Goal: Task Accomplishment & Management: Manage account settings

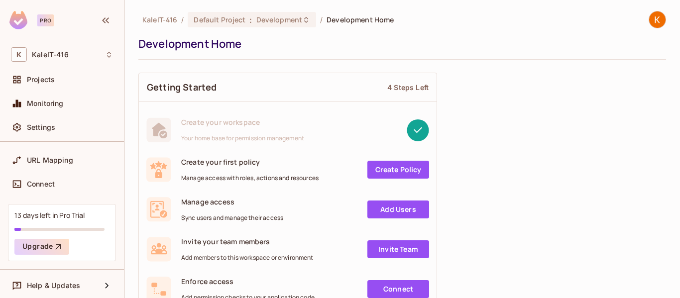
scroll to position [152, 0]
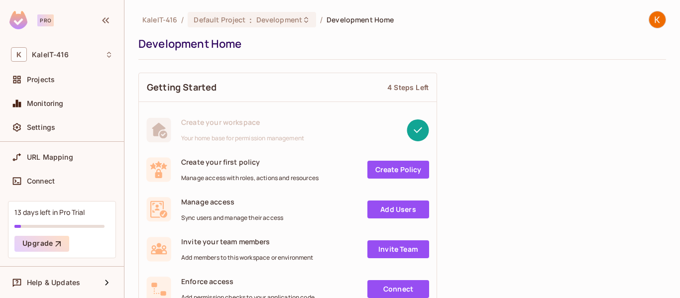
click at [66, 232] on div "13 days left in Pro Trial Upgrade" at bounding box center [62, 229] width 108 height 57
click at [49, 247] on button "Upgrade" at bounding box center [41, 244] width 55 height 16
click at [43, 59] on div "K KaleIT-416" at bounding box center [62, 54] width 102 height 14
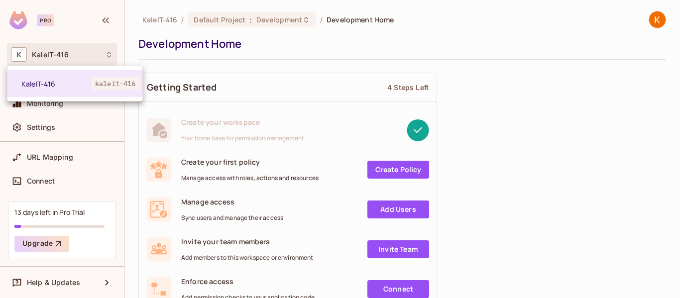
click at [648, 21] on div at bounding box center [340, 149] width 680 height 298
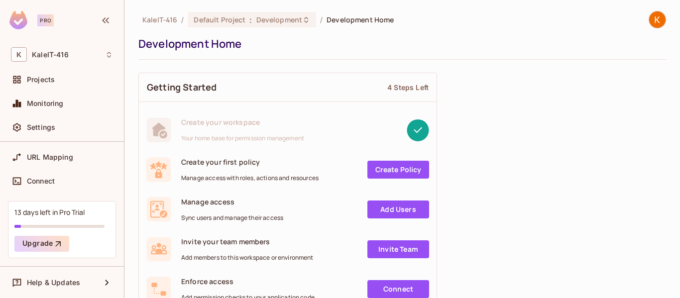
click at [658, 21] on div at bounding box center [656, 19] width 17 height 17
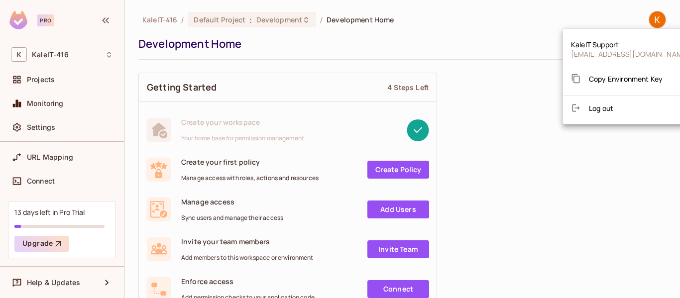
click at [63, 279] on div at bounding box center [340, 149] width 680 height 298
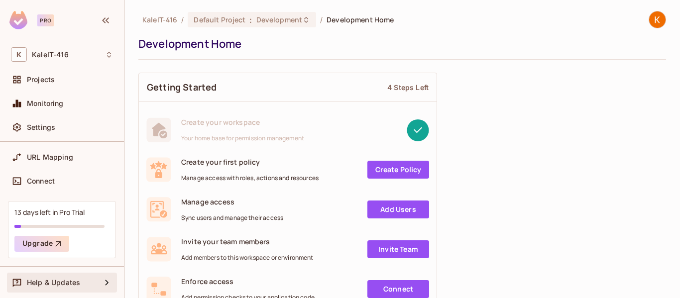
click at [72, 285] on span "Help & Updates" at bounding box center [53, 283] width 53 height 8
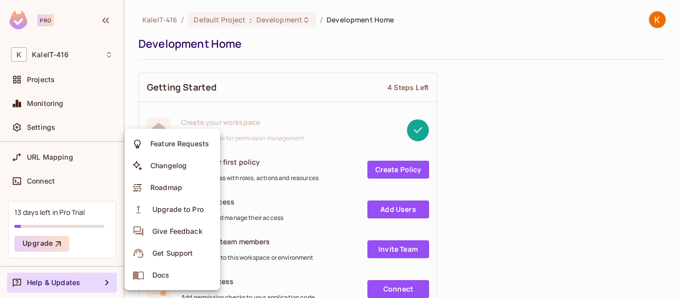
click at [48, 125] on div at bounding box center [340, 149] width 680 height 298
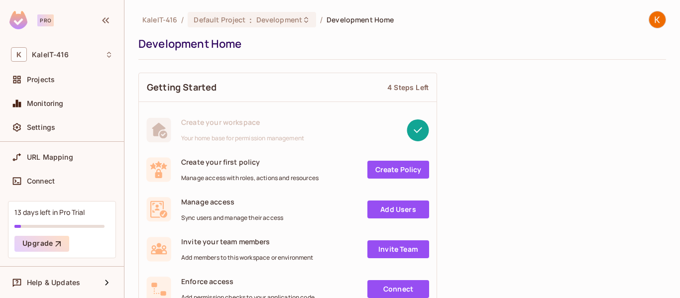
click at [36, 128] on span "Settings" at bounding box center [41, 127] width 28 height 8
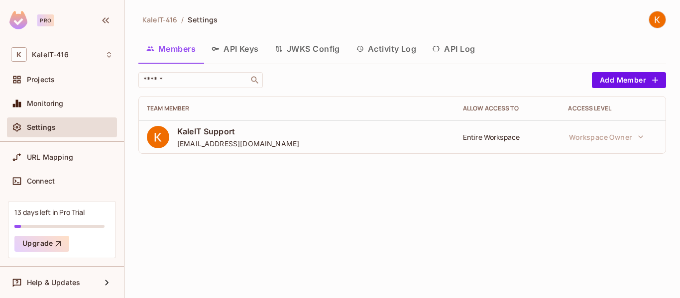
click at [545, 185] on div "KaleIT-416 / Settings Members API Keys JWKS Config Activity Log API Log ​ Add M…" at bounding box center [401, 149] width 555 height 298
click at [634, 83] on button "Add Member" at bounding box center [629, 80] width 74 height 16
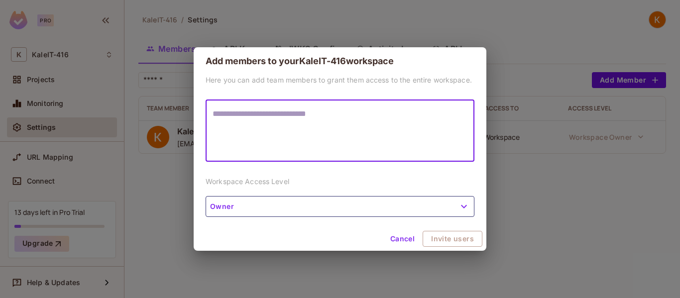
click at [292, 126] on textarea at bounding box center [339, 131] width 255 height 46
click at [305, 207] on button "Owner" at bounding box center [340, 206] width 269 height 21
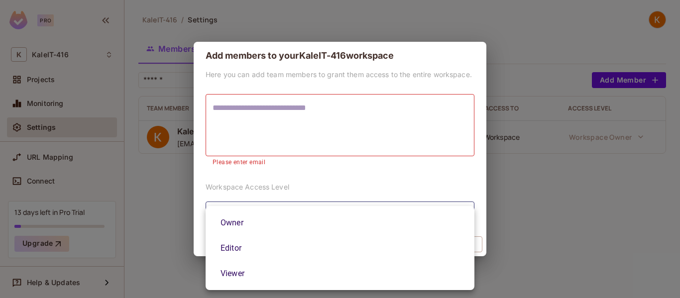
click at [507, 184] on div at bounding box center [340, 149] width 680 height 298
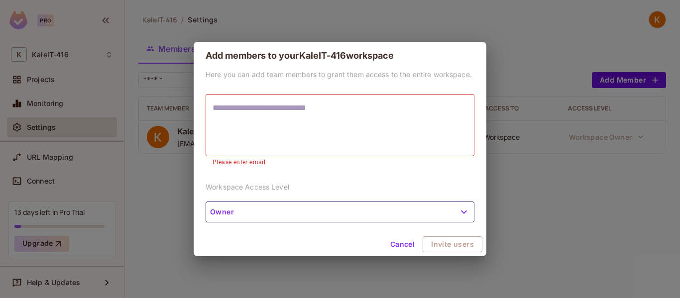
click at [412, 244] on button "Cancel" at bounding box center [402, 244] width 32 height 16
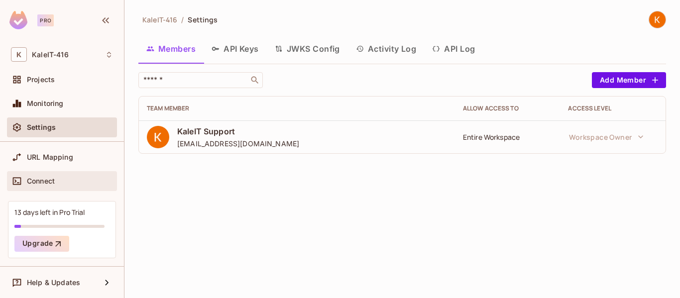
click at [33, 181] on span "Connect" at bounding box center [41, 181] width 28 height 8
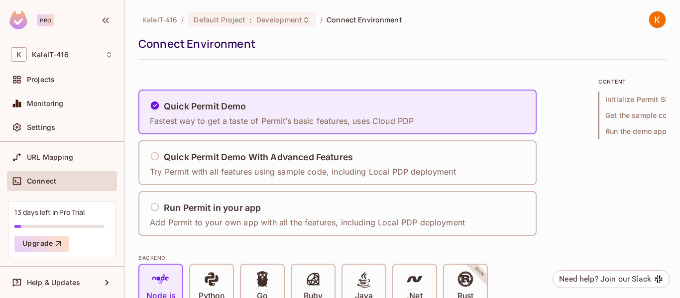
click at [82, 215] on div "13 days left in Pro Trial" at bounding box center [49, 211] width 70 height 9
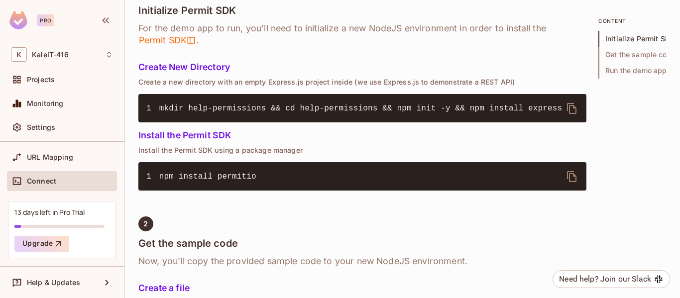
scroll to position [398, 0]
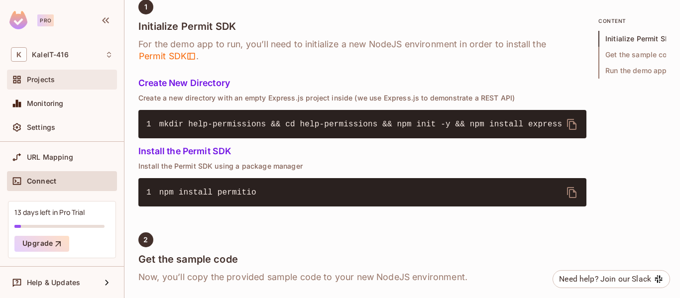
click at [41, 84] on span "Projects" at bounding box center [41, 80] width 28 height 8
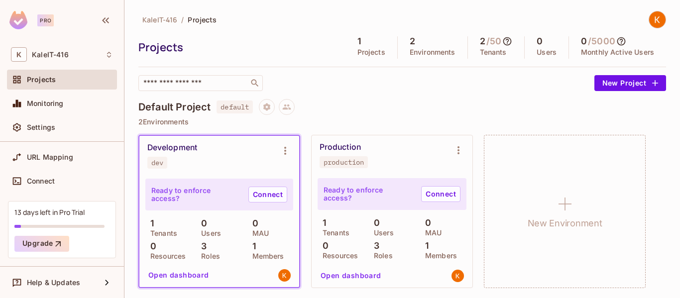
click at [451, 96] on div "KaleIT-416 / Projects Projects 1 Projects 2 Environments 2 / 50 Tenants 0 Users…" at bounding box center [401, 155] width 527 height 288
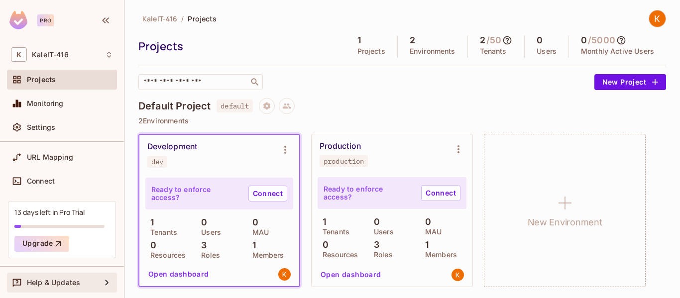
click at [69, 279] on span "Help & Updates" at bounding box center [53, 283] width 53 height 8
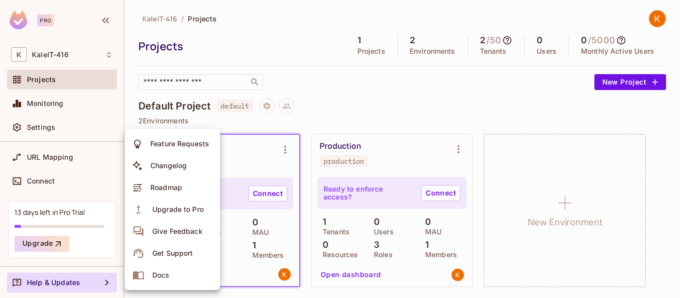
click at [34, 115] on div at bounding box center [340, 149] width 680 height 298
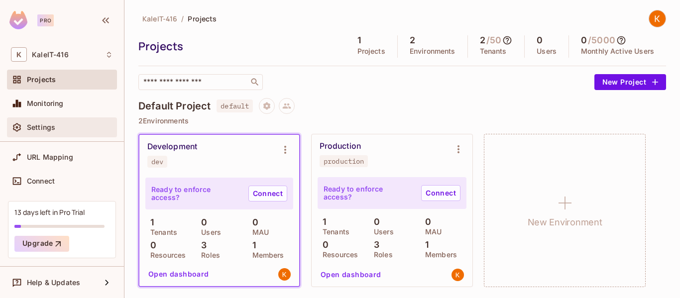
click at [27, 129] on span "Settings" at bounding box center [41, 127] width 28 height 8
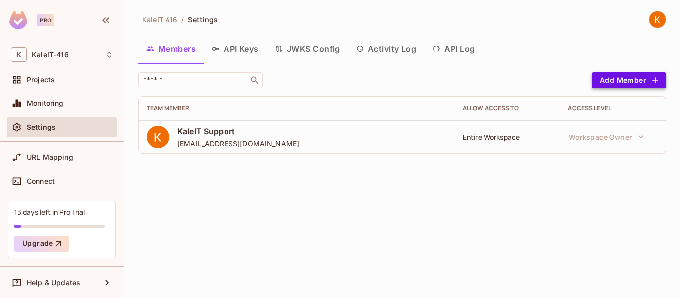
click at [653, 76] on icon "button" at bounding box center [655, 80] width 10 height 10
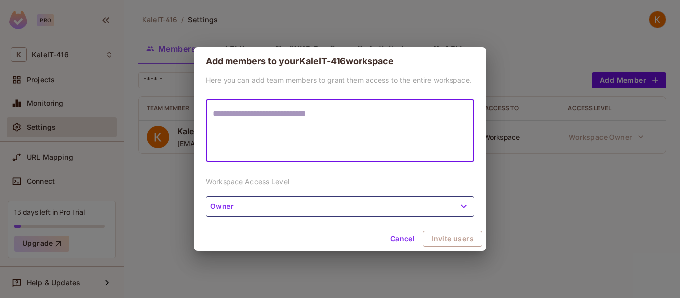
click at [283, 133] on textarea at bounding box center [339, 131] width 255 height 46
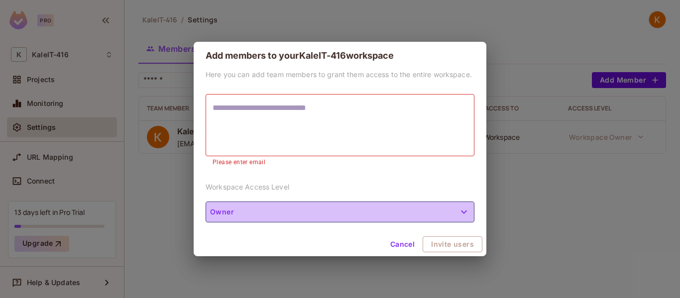
click at [249, 215] on button "Owner" at bounding box center [340, 212] width 269 height 21
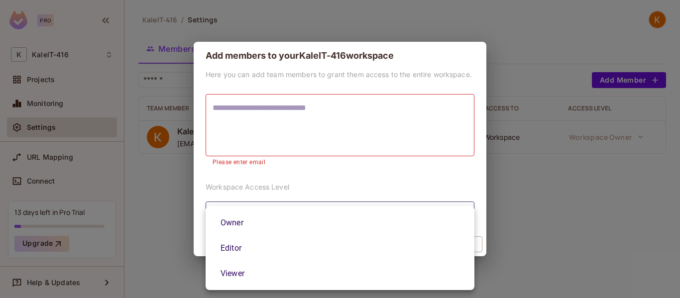
click at [257, 124] on div at bounding box center [340, 149] width 680 height 298
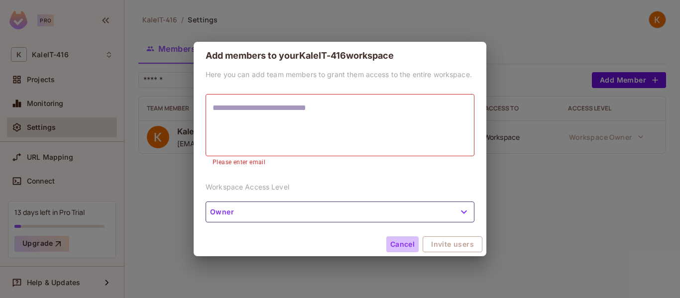
click at [409, 243] on button "Cancel" at bounding box center [402, 244] width 32 height 16
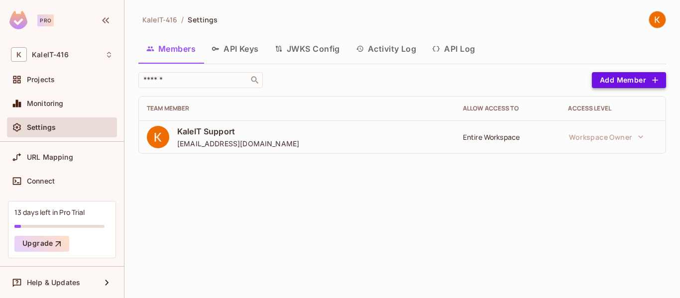
click at [635, 79] on button "Add Member" at bounding box center [629, 80] width 74 height 16
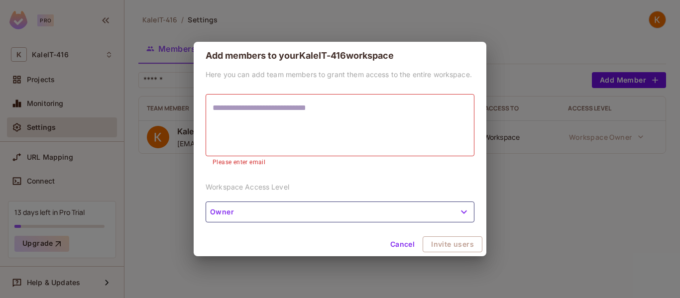
click at [653, 19] on div "Add members to your KaleIT-416 workspace Here you can add team members to grant…" at bounding box center [340, 149] width 680 height 298
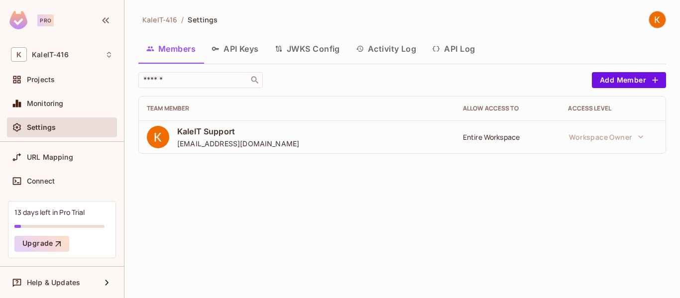
click at [656, 19] on img at bounding box center [657, 19] width 16 height 16
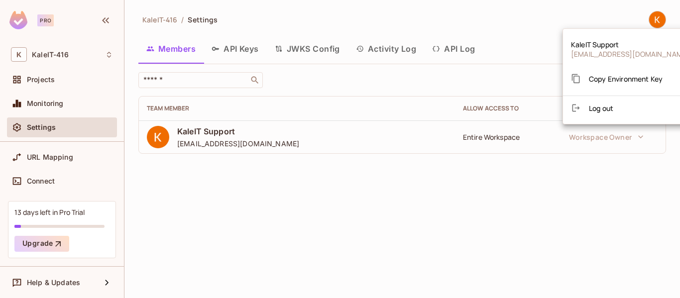
click at [399, 216] on div at bounding box center [340, 149] width 680 height 298
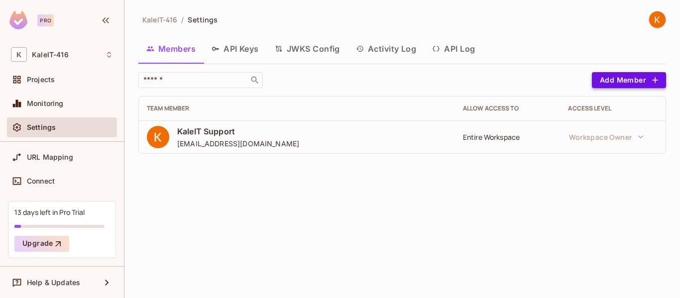
click at [606, 80] on button "Add Member" at bounding box center [629, 80] width 74 height 16
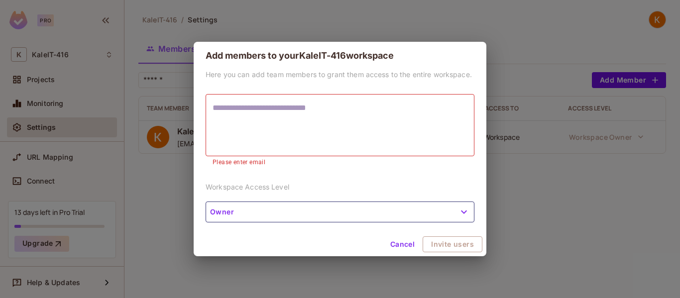
click at [412, 105] on textarea at bounding box center [339, 125] width 255 height 46
click at [627, 140] on div "Add members to your KaleIT-416 workspace Here you can add team members to grant…" at bounding box center [340, 149] width 680 height 298
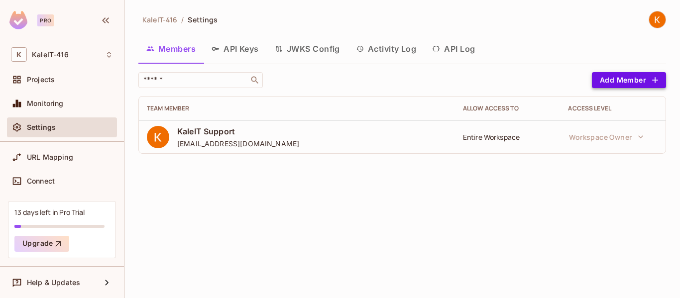
click at [619, 76] on button "Add Member" at bounding box center [629, 80] width 74 height 16
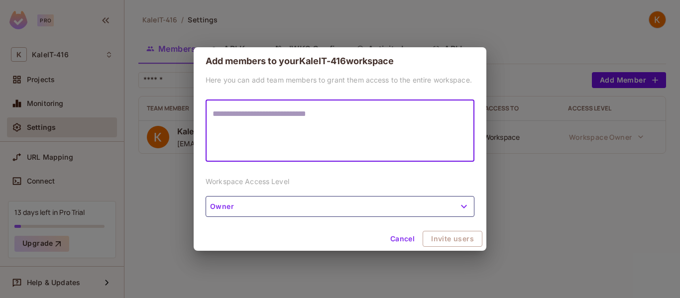
click at [274, 118] on textarea at bounding box center [339, 131] width 255 height 46
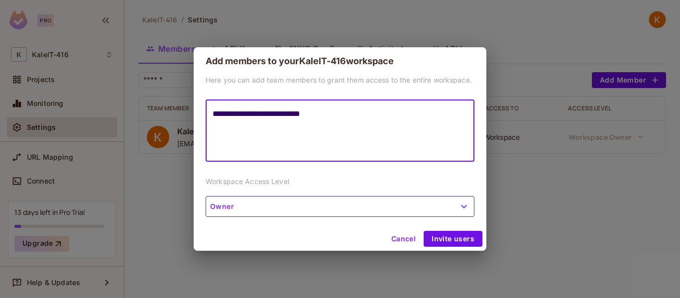
type textarea "**********"
click at [268, 211] on button "Owner" at bounding box center [340, 206] width 269 height 21
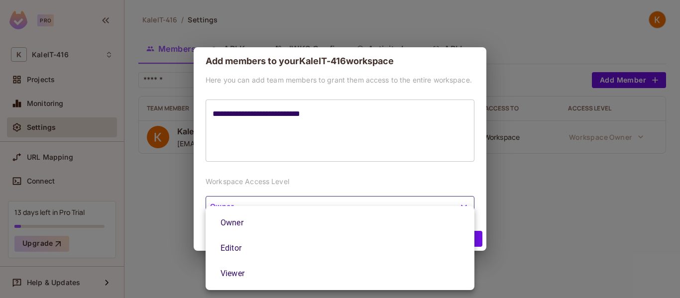
click at [258, 221] on li "Owner" at bounding box center [340, 222] width 269 height 25
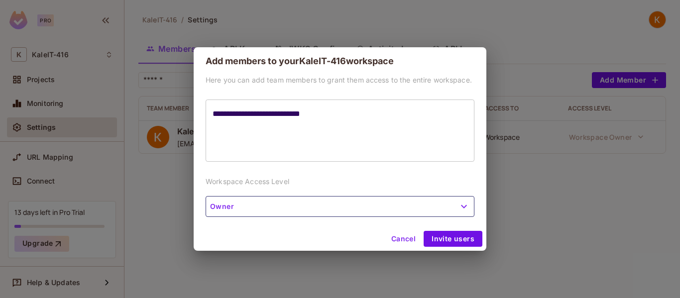
click at [251, 225] on div "**********" at bounding box center [340, 151] width 293 height 152
click at [251, 214] on button "Owner" at bounding box center [340, 206] width 269 height 21
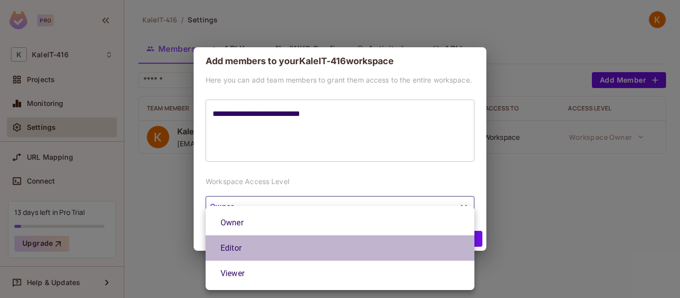
click at [248, 243] on li "Editor" at bounding box center [340, 247] width 269 height 25
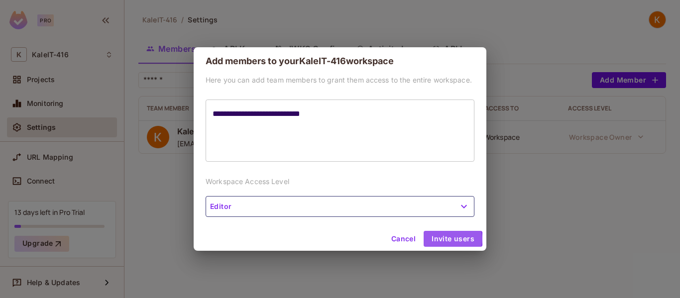
drag, startPoint x: 450, startPoint y: 239, endPoint x: 273, endPoint y: 206, distance: 180.7
click at [273, 206] on form "**********" at bounding box center [340, 149] width 293 height 204
click at [271, 206] on button "Editor" at bounding box center [340, 206] width 269 height 21
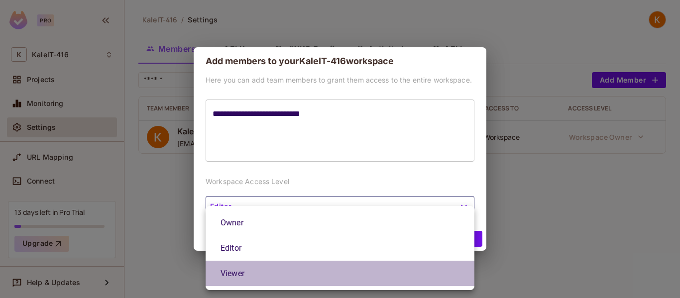
click at [231, 277] on li "Viewer" at bounding box center [340, 273] width 269 height 25
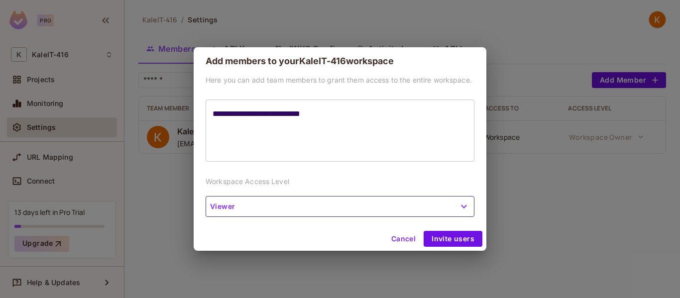
click at [264, 196] on button "Viewer" at bounding box center [340, 206] width 269 height 21
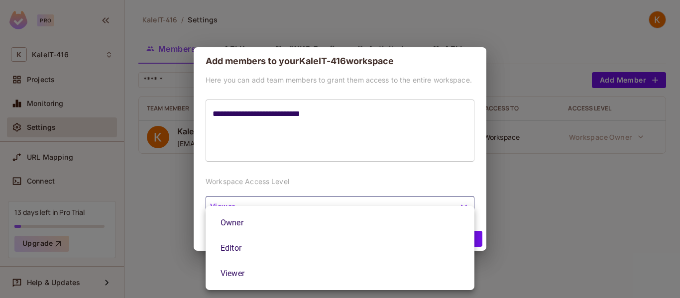
click at [331, 106] on div at bounding box center [340, 149] width 680 height 298
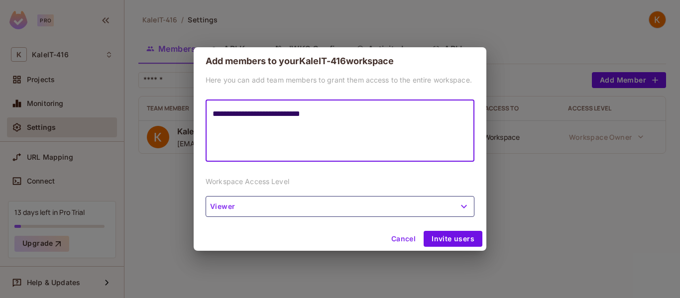
click at [342, 111] on textarea "**********" at bounding box center [339, 131] width 255 height 46
click at [446, 238] on button "Invite users" at bounding box center [452, 239] width 59 height 16
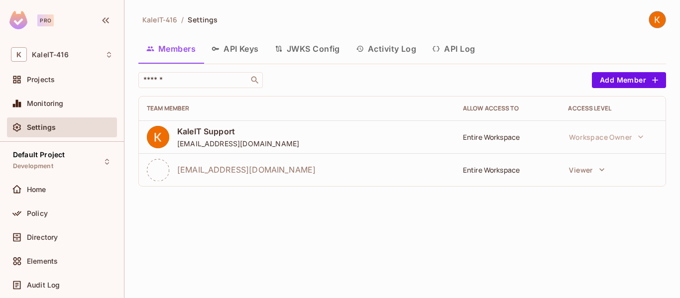
click at [268, 169] on span "[EMAIL_ADDRESS][DOMAIN_NAME]" at bounding box center [246, 169] width 138 height 11
click at [269, 150] on td "KaleIT Support kaleitspprt@gmail.com" at bounding box center [297, 136] width 316 height 33
drag, startPoint x: 243, startPoint y: 168, endPoint x: 154, endPoint y: 182, distance: 89.7
click at [238, 169] on span "[EMAIL_ADDRESS][DOMAIN_NAME]" at bounding box center [246, 169] width 138 height 11
click at [131, 183] on div "KaleIT-416 / Settings Members API Keys JWKS Config Activity Log API Log ​ Add M…" at bounding box center [401, 149] width 555 height 298
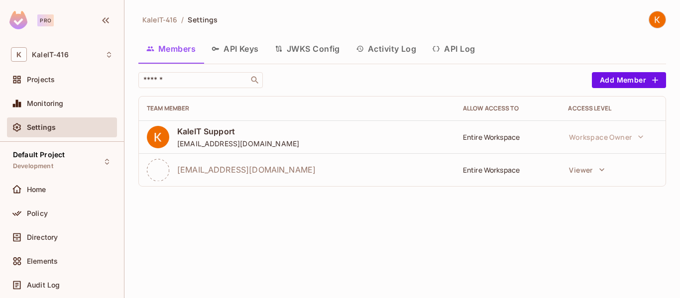
click at [164, 177] on icon at bounding box center [158, 170] width 22 height 22
click at [597, 168] on icon "button" at bounding box center [602, 170] width 10 height 10
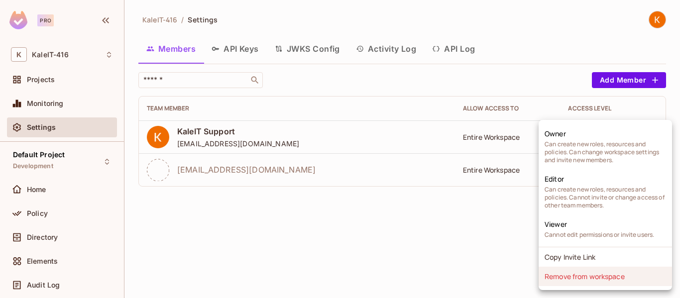
click at [595, 277] on li "Remove from workspace" at bounding box center [604, 276] width 133 height 19
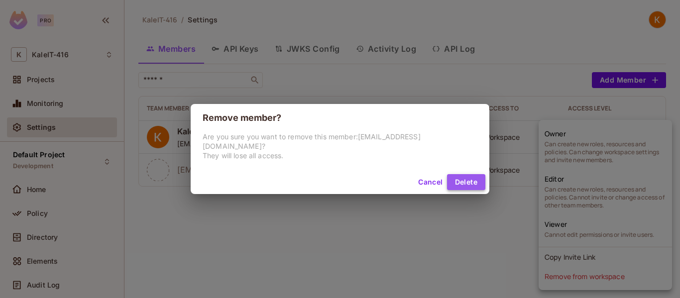
click at [465, 177] on button "Delete" at bounding box center [466, 182] width 38 height 16
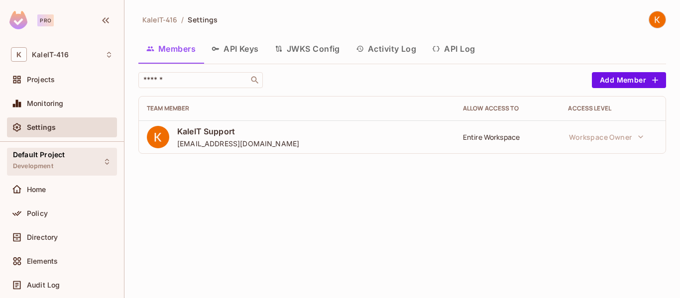
click at [64, 156] on span "Default Project" at bounding box center [39, 155] width 52 height 8
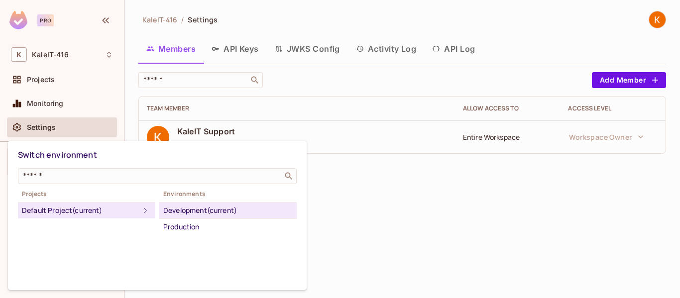
click at [400, 222] on div at bounding box center [340, 149] width 680 height 298
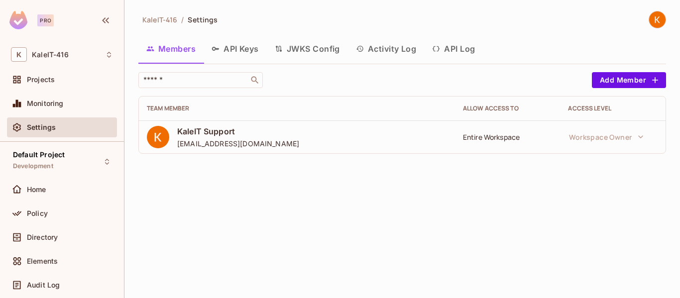
click at [653, 72] on div "KaleIT-416 / Settings Members API Keys JWKS Config Activity Log API Log ​ Add M…" at bounding box center [401, 86] width 527 height 151
click at [648, 75] on button "Add Member" at bounding box center [629, 80] width 74 height 16
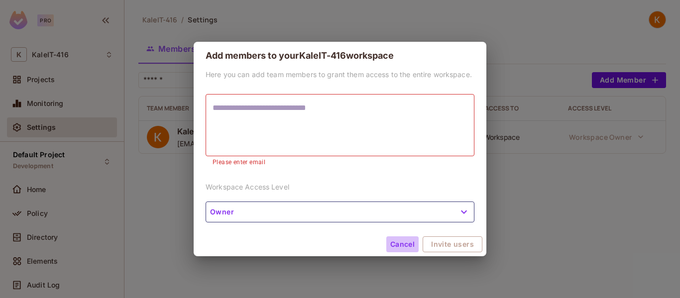
click at [403, 239] on button "Cancel" at bounding box center [402, 244] width 32 height 16
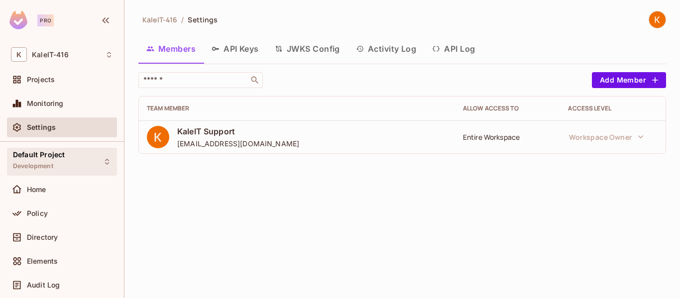
click at [48, 159] on span "Default Project" at bounding box center [39, 155] width 52 height 8
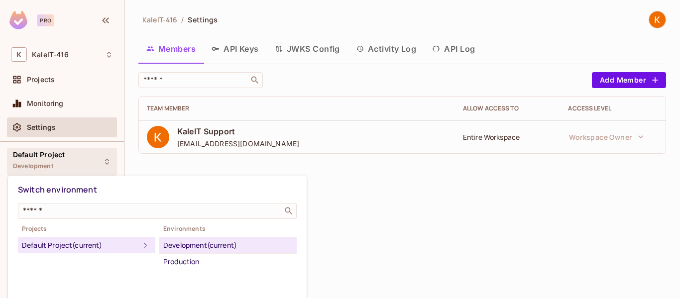
click at [382, 209] on div at bounding box center [340, 149] width 680 height 298
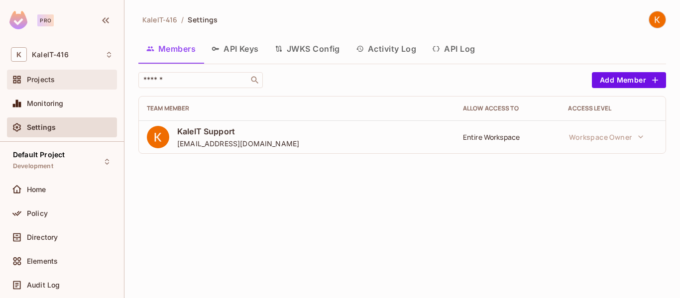
click at [53, 79] on span "Projects" at bounding box center [41, 80] width 28 height 8
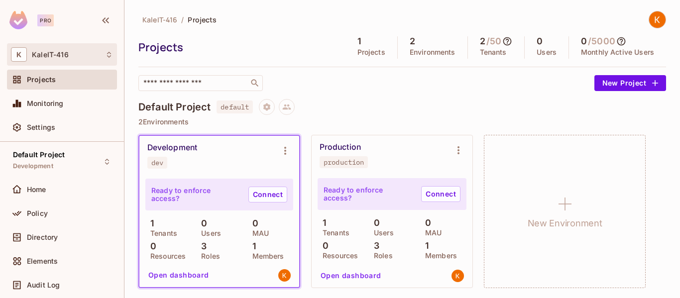
click at [56, 61] on div "K KaleIT-416" at bounding box center [62, 54] width 102 height 14
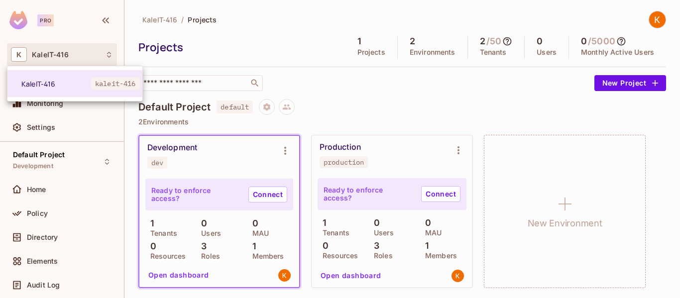
click at [385, 92] on div at bounding box center [340, 149] width 680 height 298
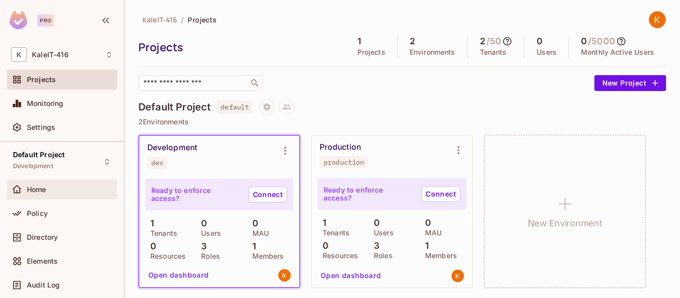
click at [45, 192] on span "Home" at bounding box center [36, 190] width 19 height 8
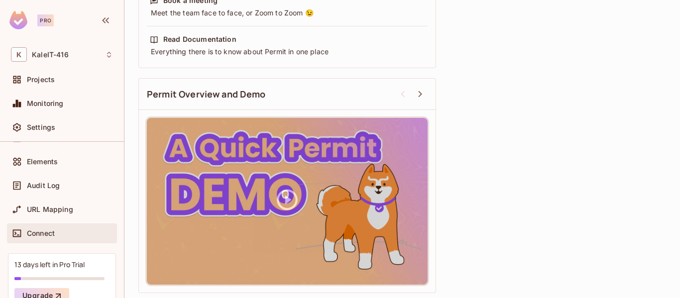
scroll to position [152, 0]
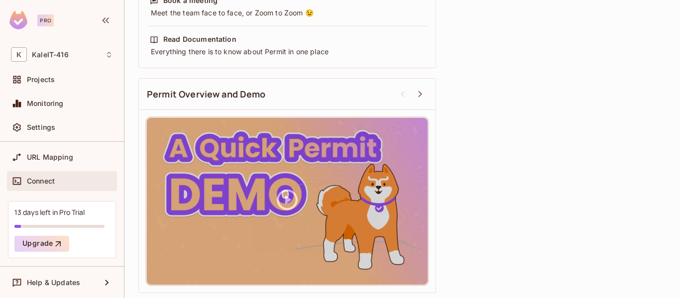
click at [64, 186] on div "Connect" at bounding box center [62, 181] width 102 height 12
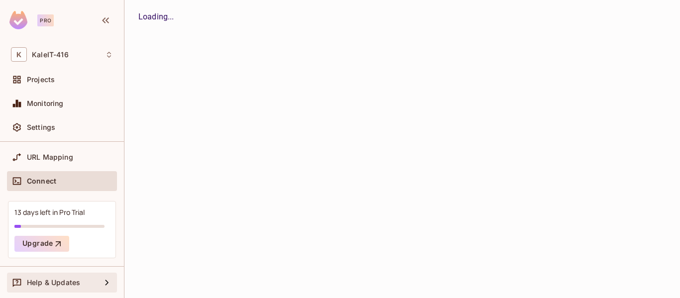
click at [74, 286] on span "Help & Updates" at bounding box center [53, 283] width 53 height 8
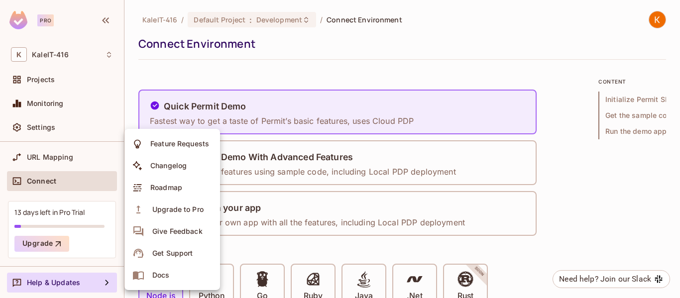
click at [650, 18] on div at bounding box center [340, 149] width 680 height 298
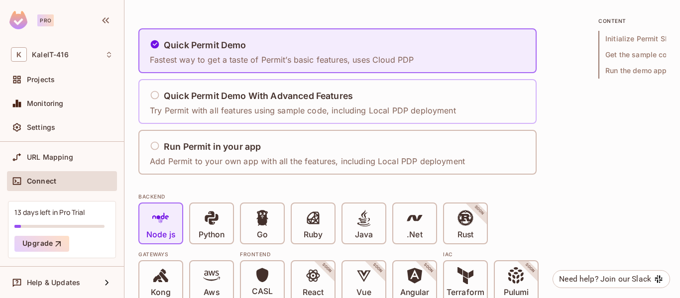
scroll to position [199, 0]
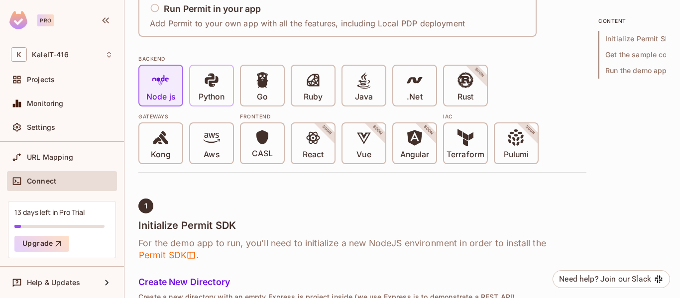
click at [206, 88] on icon at bounding box center [211, 80] width 17 height 17
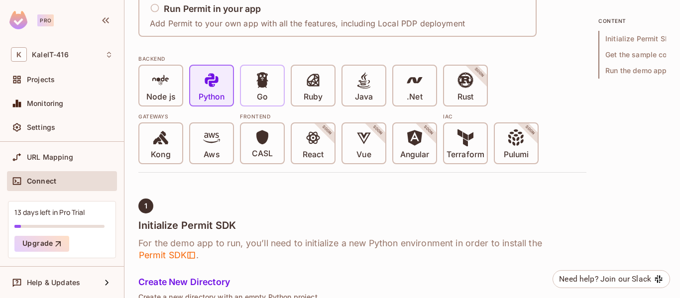
click at [270, 89] on span at bounding box center [262, 82] width 17 height 20
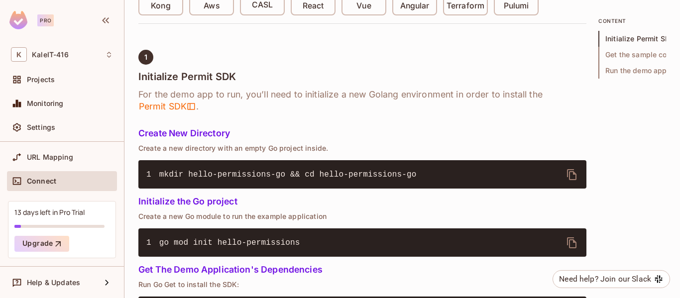
scroll to position [348, 0]
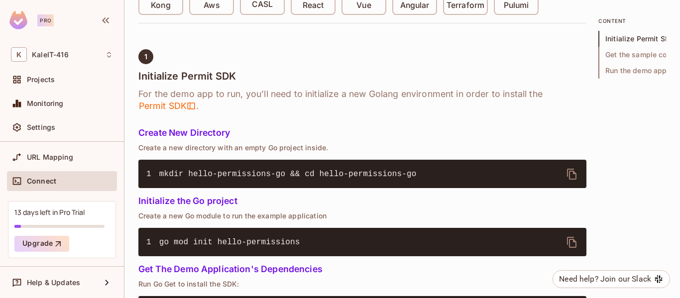
click at [67, 228] on div "13 days left in Pro Trial Upgrade" at bounding box center [62, 229] width 108 height 57
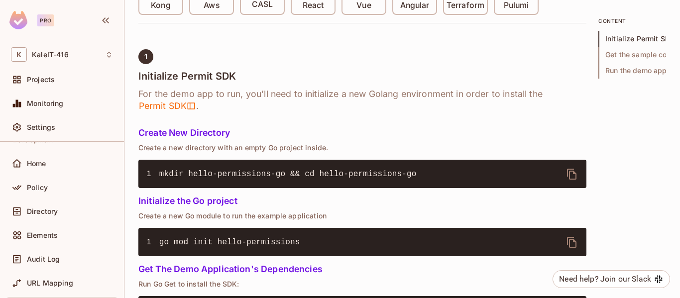
scroll to position [0, 0]
click at [44, 21] on div "Pro" at bounding box center [45, 20] width 16 height 12
click at [20, 19] on img at bounding box center [18, 20] width 18 height 18
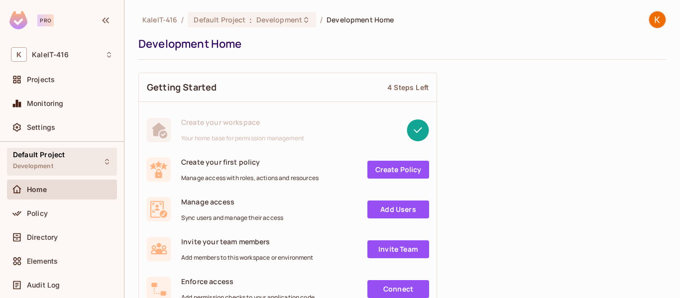
click at [58, 160] on div "Default Project Development" at bounding box center [39, 161] width 52 height 21
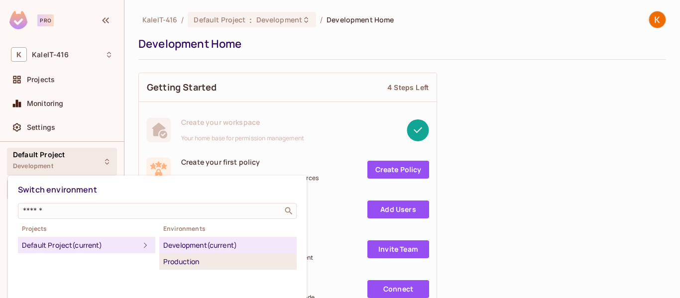
click at [189, 261] on div "Production" at bounding box center [227, 262] width 129 height 12
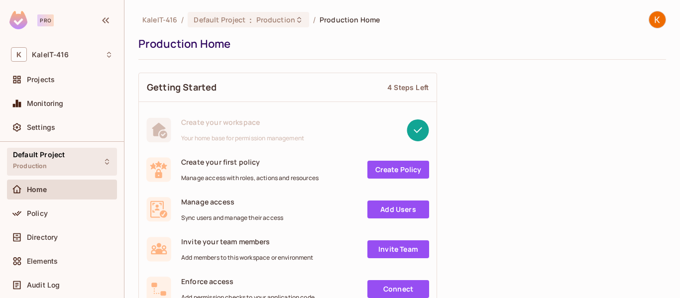
click at [79, 163] on div "Default Project Production" at bounding box center [62, 161] width 110 height 27
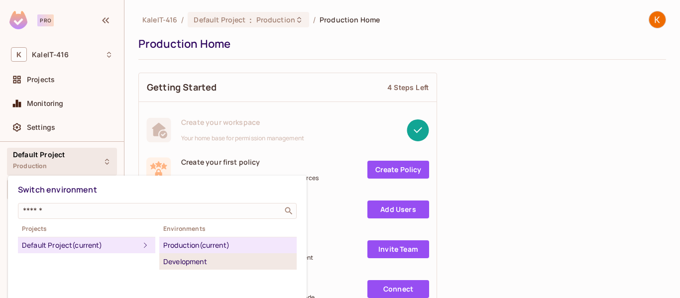
click at [199, 257] on div "Development" at bounding box center [227, 262] width 129 height 12
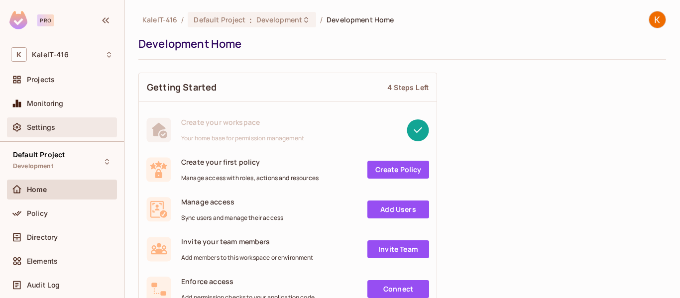
click at [54, 126] on span "Settings" at bounding box center [41, 127] width 28 height 8
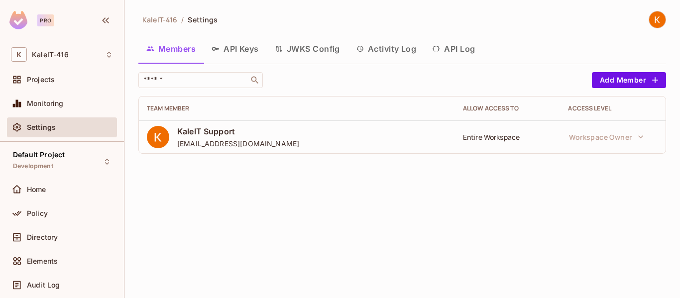
click at [232, 55] on button "API Keys" at bounding box center [235, 48] width 63 height 25
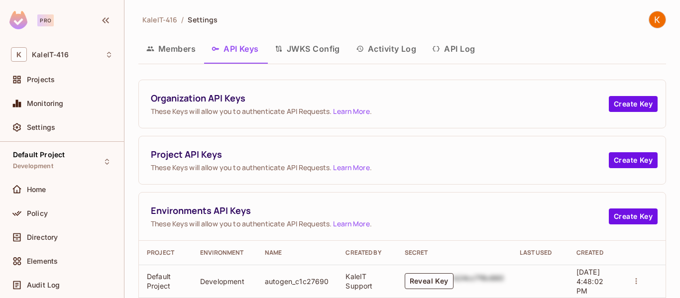
click at [297, 48] on button "JWKS Config" at bounding box center [307, 48] width 81 height 25
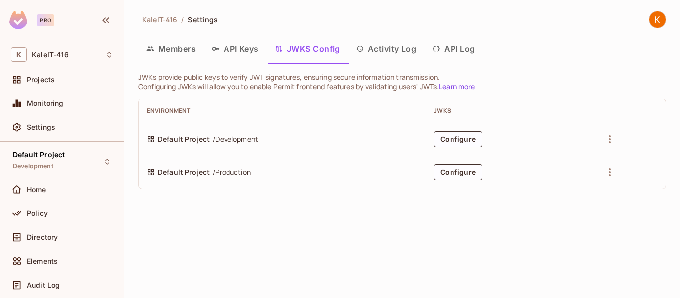
click at [375, 48] on button "Activity Log" at bounding box center [386, 48] width 77 height 25
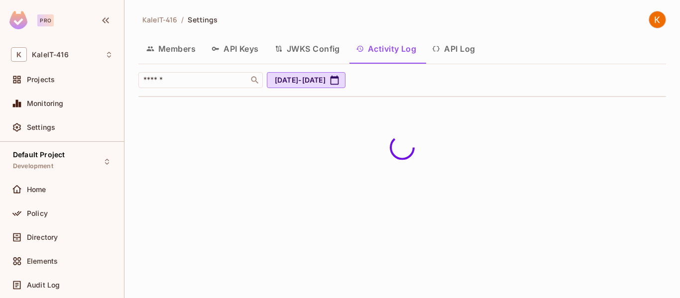
click at [447, 51] on button "API Log" at bounding box center [453, 48] width 59 height 25
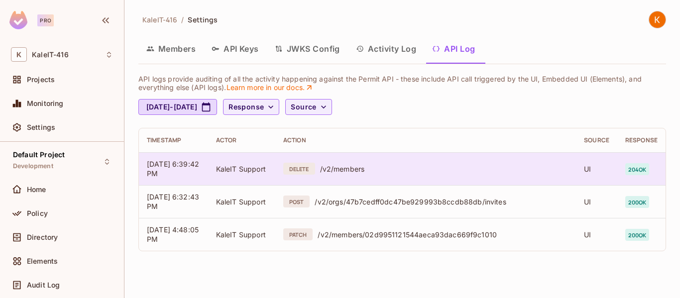
click at [256, 173] on span "KaleIT Support" at bounding box center [241, 169] width 50 height 8
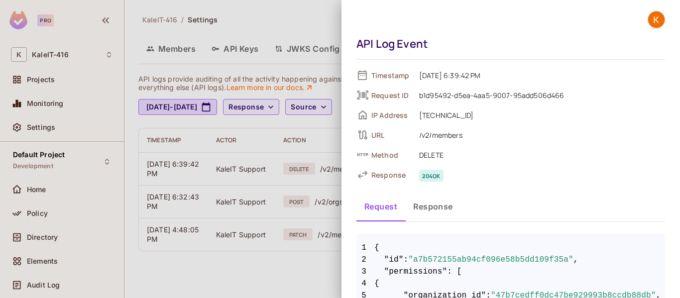
click at [651, 15] on img at bounding box center [656, 19] width 16 height 16
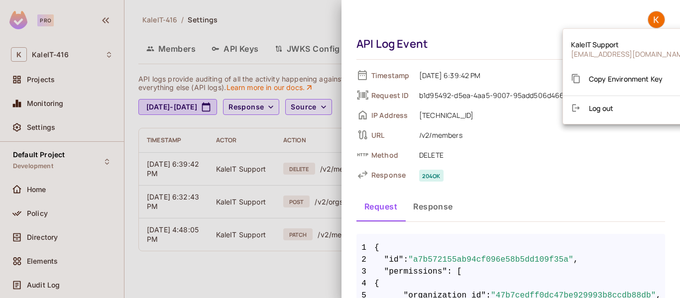
click at [46, 78] on div at bounding box center [340, 149] width 680 height 298
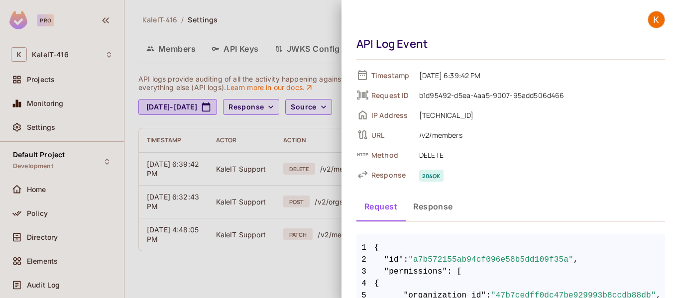
click at [43, 82] on div at bounding box center [340, 149] width 680 height 298
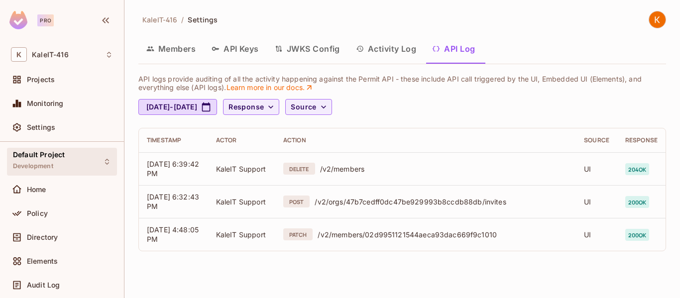
click at [59, 170] on div "Default Project Development" at bounding box center [39, 161] width 52 height 21
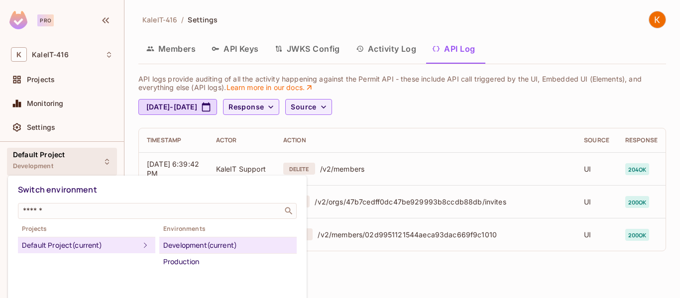
click at [56, 80] on div at bounding box center [340, 149] width 680 height 298
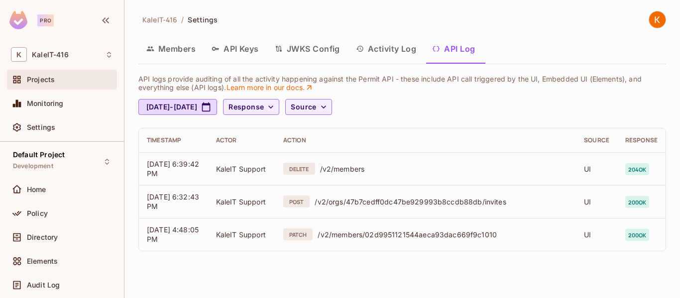
click at [48, 80] on span "Projects" at bounding box center [41, 80] width 28 height 8
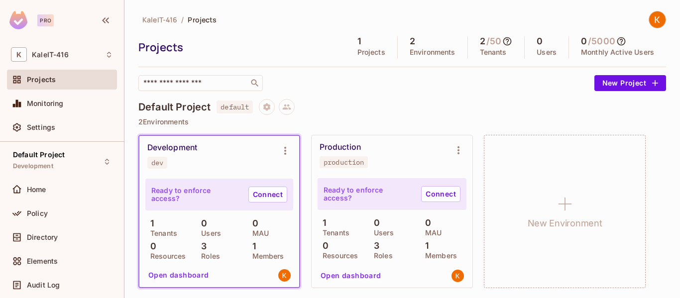
scroll to position [1, 0]
click at [197, 272] on button "Open dashboard" at bounding box center [178, 274] width 69 height 16
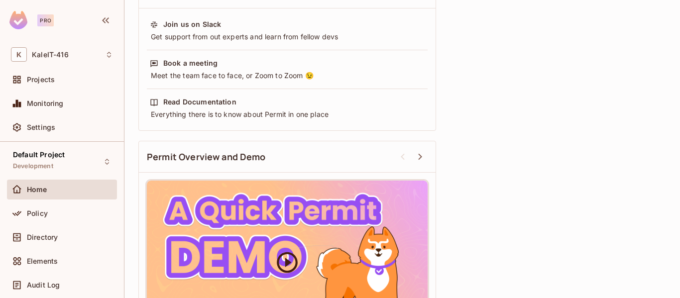
scroll to position [411, 0]
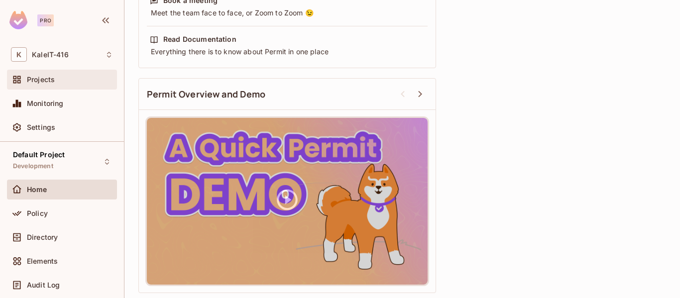
click at [68, 87] on div "Projects" at bounding box center [62, 80] width 110 height 20
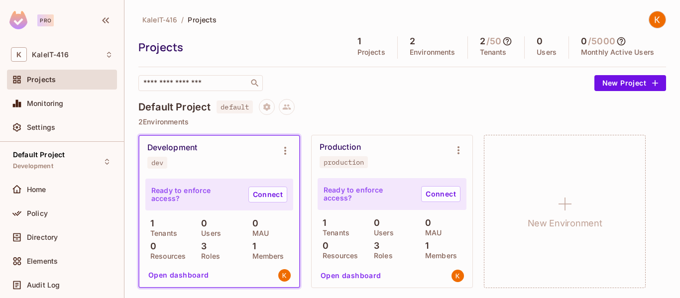
click at [521, 78] on div "​" at bounding box center [363, 83] width 451 height 16
